Goal: Transaction & Acquisition: Purchase product/service

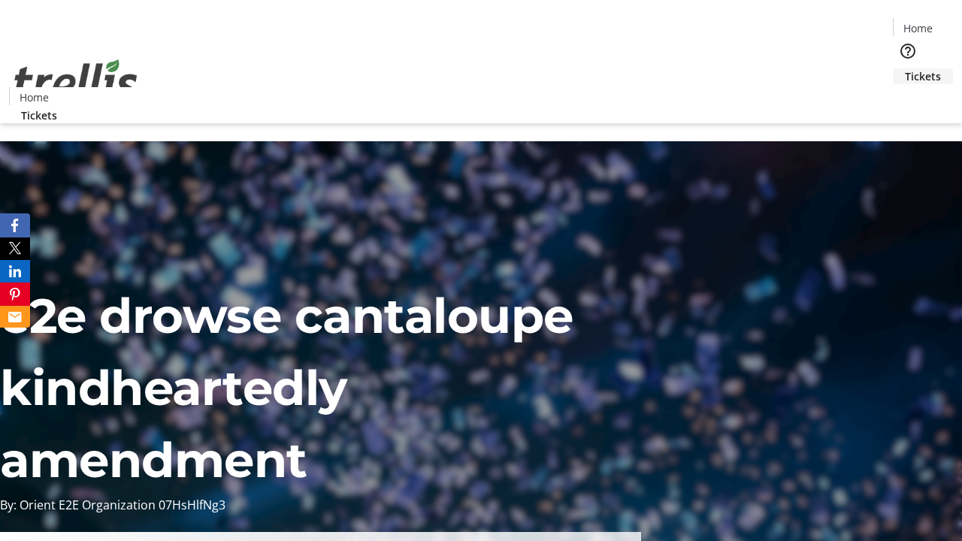
click at [905, 68] on span "Tickets" at bounding box center [923, 76] width 36 height 16
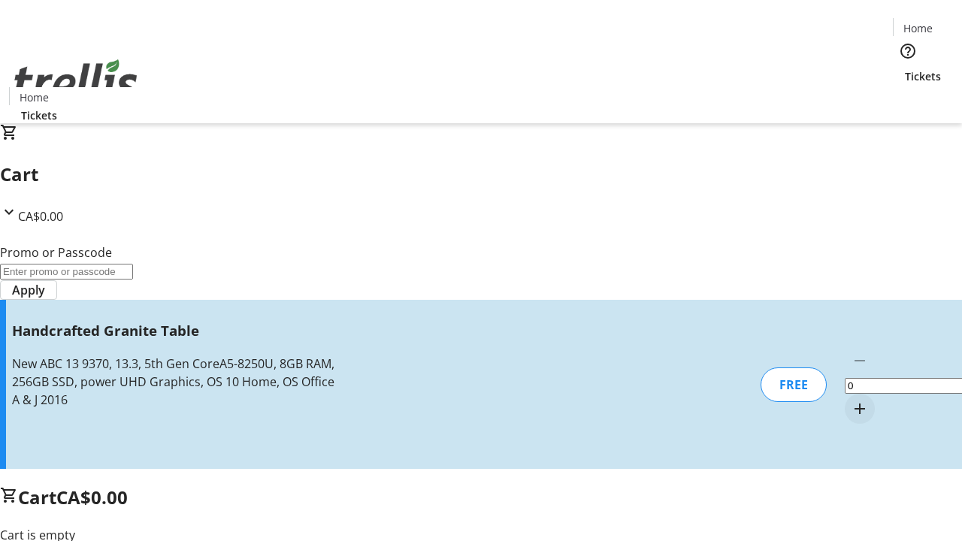
click at [851, 400] on mat-icon "Increment by one" at bounding box center [860, 409] width 18 height 18
type input "1"
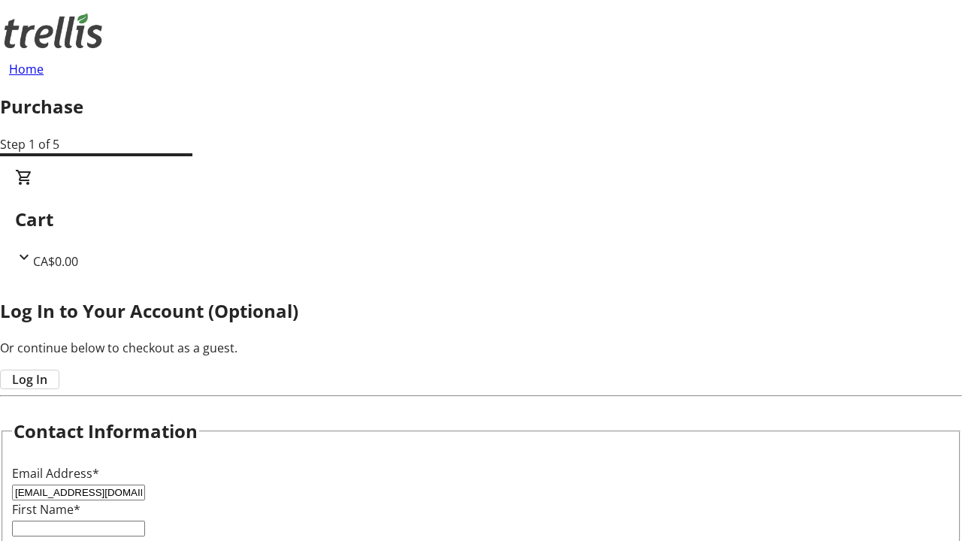
type input "[EMAIL_ADDRESS][DOMAIN_NAME]"
type input "Cordia"
type input "[PERSON_NAME]"
